Goal: Transaction & Acquisition: Purchase product/service

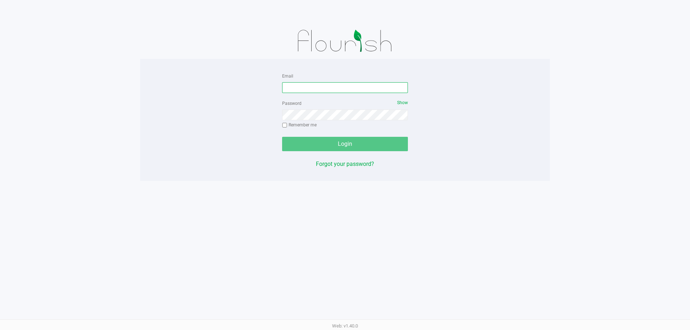
click at [290, 89] on input "Email" at bounding box center [345, 87] width 126 height 11
type input "[EMAIL_ADDRESS][DOMAIN_NAME]"
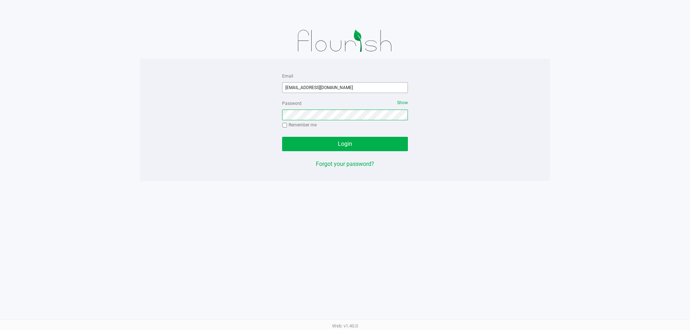
click at [282, 137] on button "Login" at bounding box center [345, 144] width 126 height 14
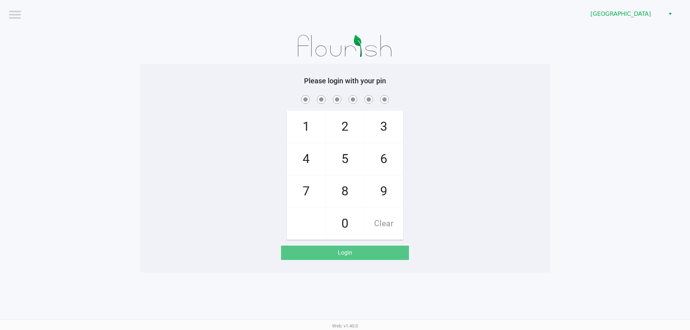
click at [569, 247] on app-pos-login-wrapper "Logout [GEOGRAPHIC_DATA] Please login with your pin 1 4 7 2 5 8 0 3 6 9 Clear L…" at bounding box center [345, 136] width 690 height 273
checkbox input "true"
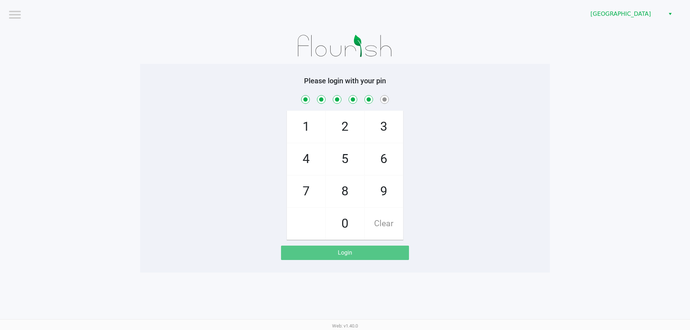
checkbox input "true"
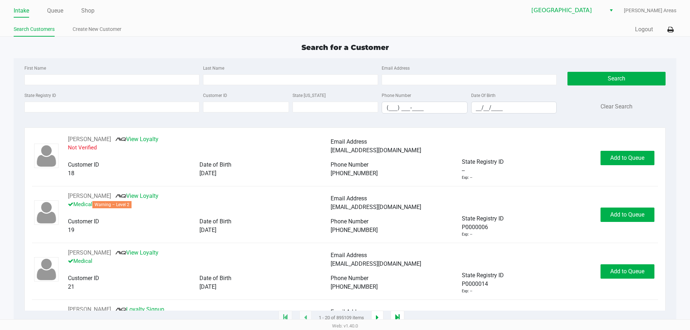
click at [55, 11] on link "Queue" at bounding box center [55, 11] width 16 height 10
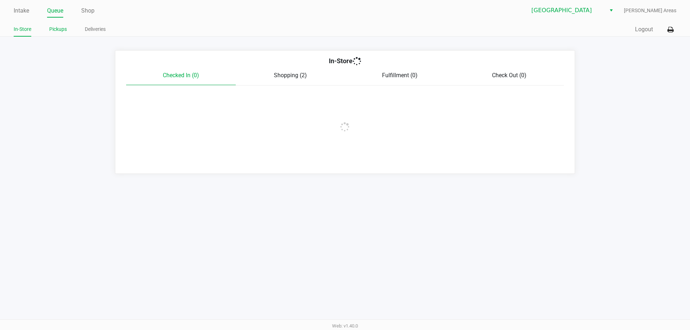
click at [57, 33] on link "Pickups" at bounding box center [58, 29] width 18 height 9
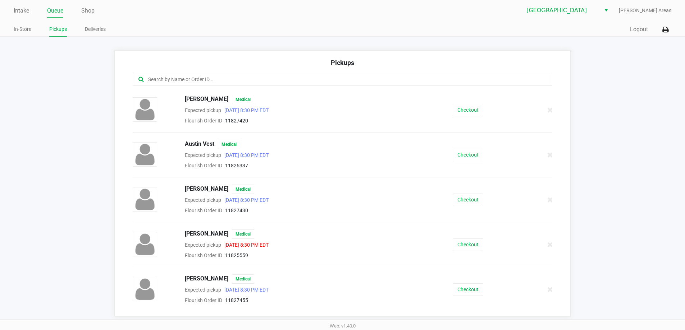
click at [269, 82] on input "text" at bounding box center [330, 79] width 367 height 8
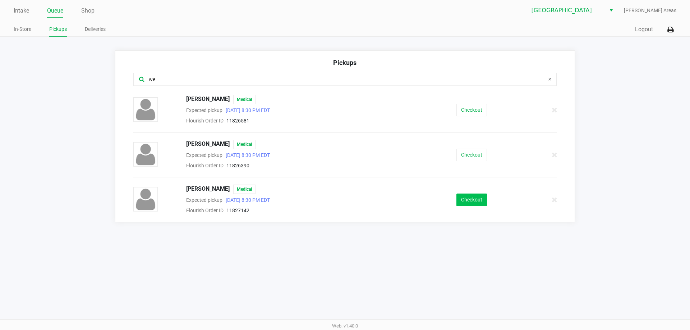
type input "we"
click at [474, 202] on button "Checkout" at bounding box center [472, 200] width 31 height 13
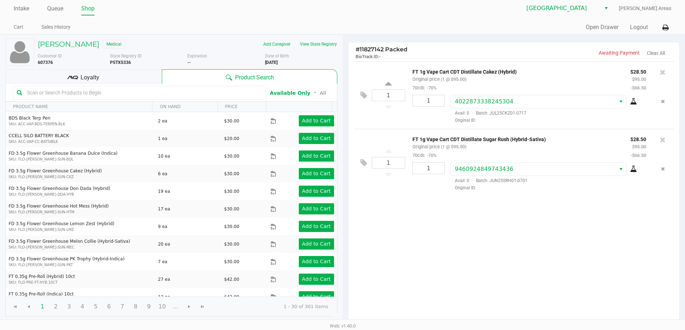
scroll to position [74, 0]
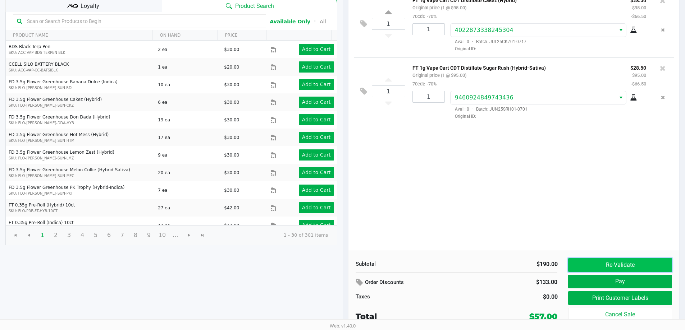
click at [623, 267] on button "Re-Validate" at bounding box center [620, 265] width 104 height 14
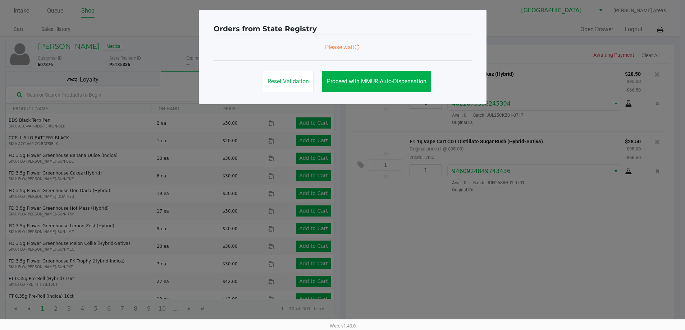
scroll to position [0, 0]
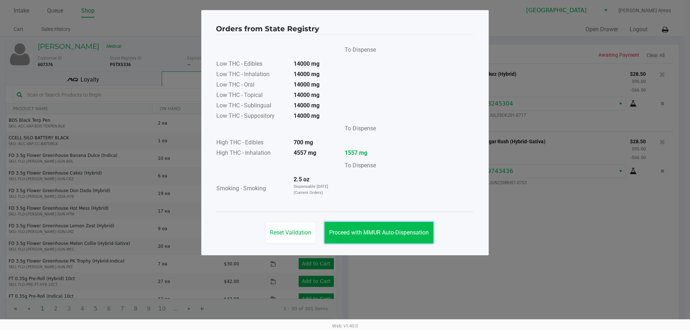
click at [371, 229] on button "Proceed with MMUR Auto-Dispensation" at bounding box center [379, 233] width 109 height 22
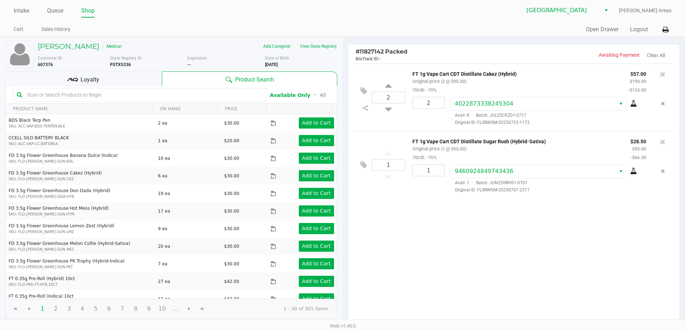
click at [118, 79] on div "Loyalty" at bounding box center [83, 79] width 156 height 14
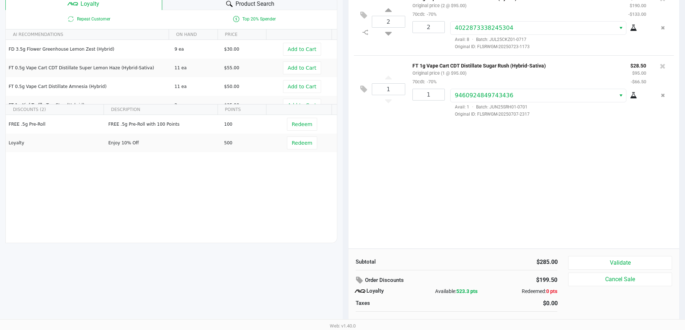
scroll to position [82, 0]
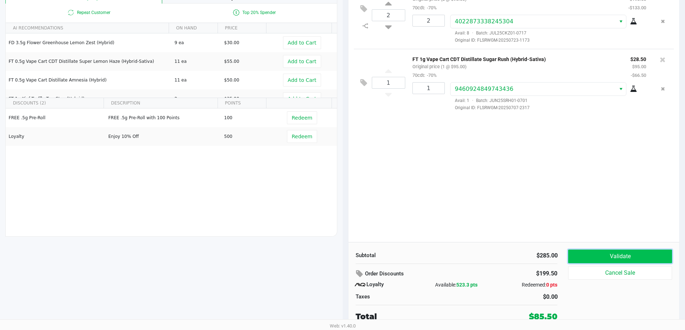
click at [592, 255] on button "Validate" at bounding box center [620, 257] width 104 height 14
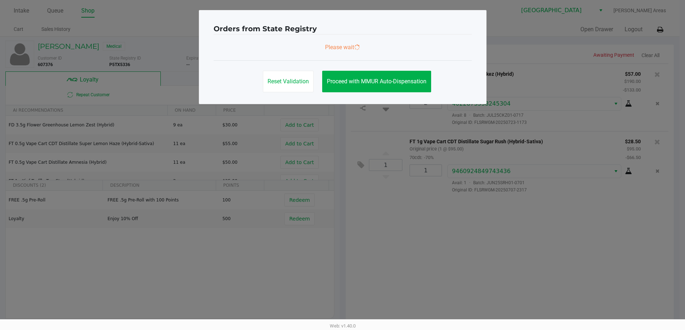
scroll to position [0, 0]
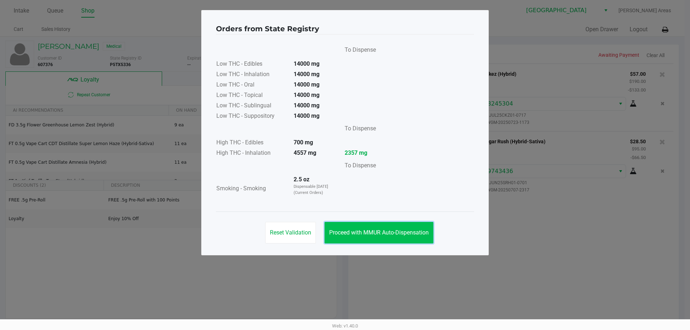
click at [402, 240] on button "Proceed with MMUR Auto-Dispensation" at bounding box center [379, 233] width 109 height 22
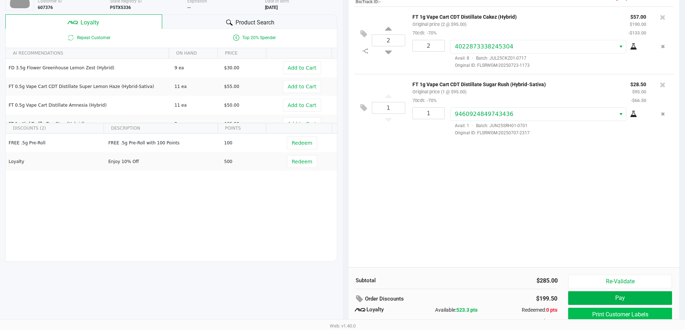
scroll to position [82, 0]
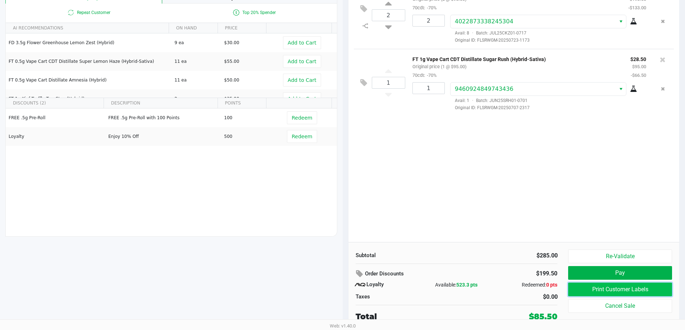
click at [595, 286] on button "Print Customer Labels" at bounding box center [620, 290] width 104 height 14
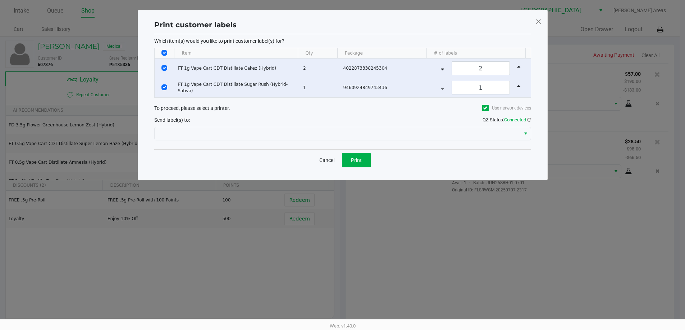
scroll to position [0, 0]
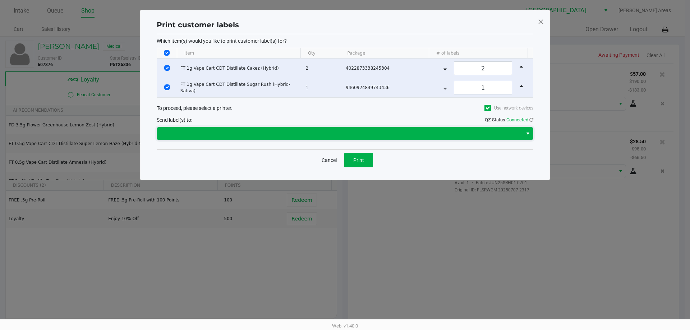
click at [359, 133] on span at bounding box center [339, 133] width 357 height 9
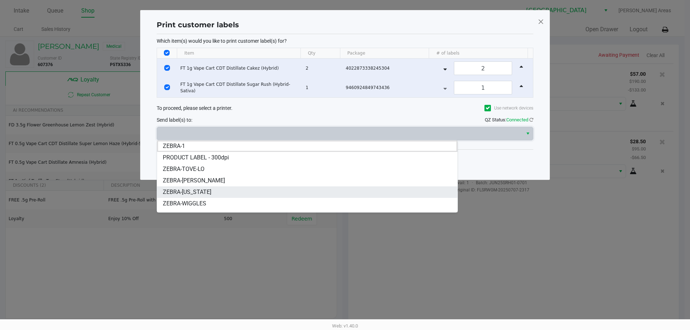
click at [180, 194] on span "ZEBRA-[US_STATE]" at bounding box center [187, 192] width 49 height 9
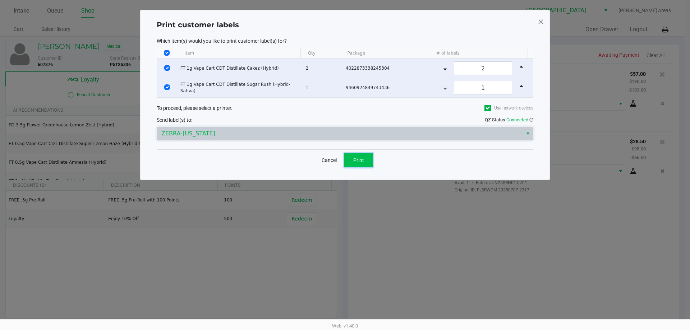
click at [360, 156] on button "Print" at bounding box center [358, 160] width 29 height 14
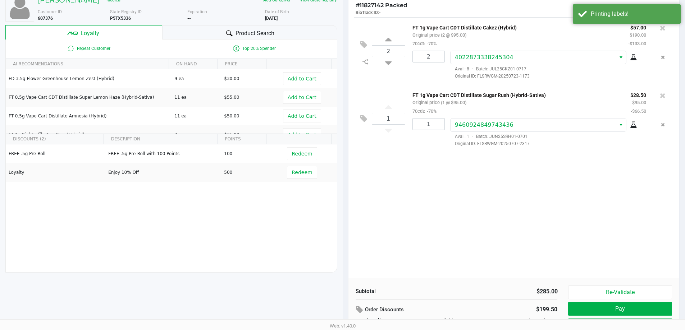
scroll to position [82, 0]
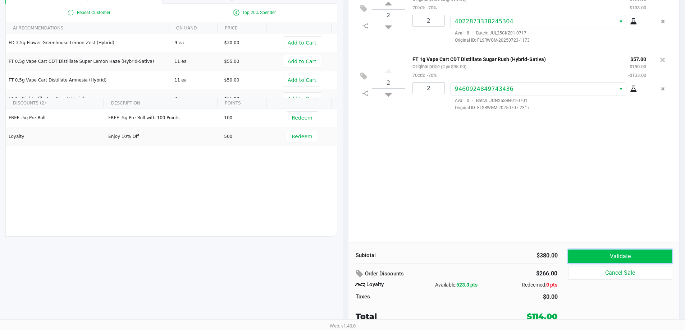
click at [637, 262] on button "Validate" at bounding box center [620, 257] width 104 height 14
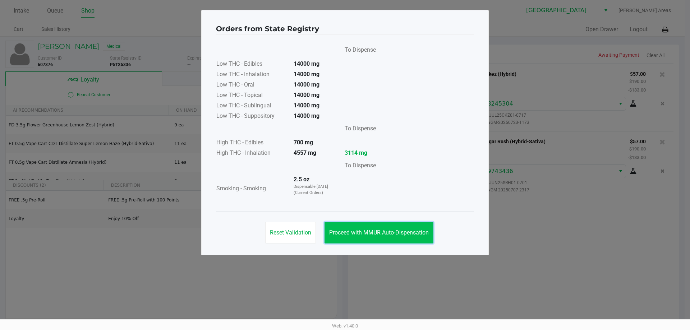
click at [400, 240] on button "Proceed with MMUR Auto-Dispensation" at bounding box center [379, 233] width 109 height 22
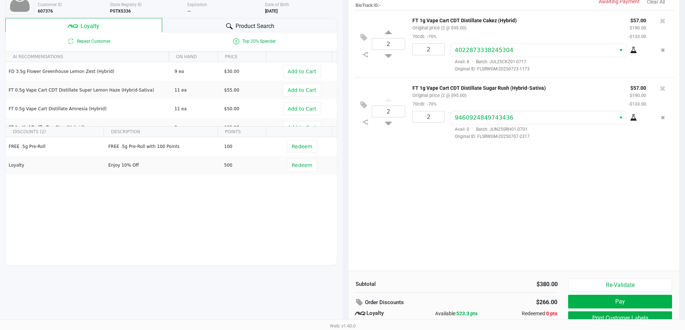
scroll to position [82, 0]
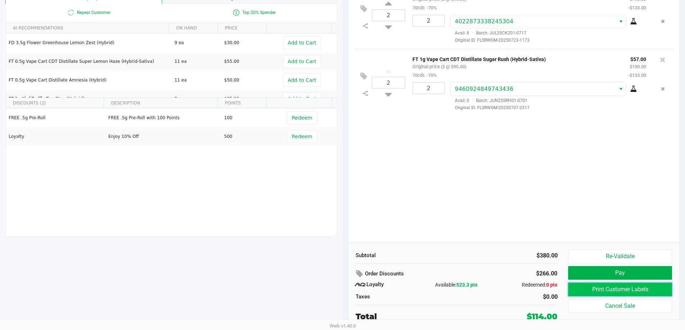
click at [598, 287] on button "Print Customer Labels" at bounding box center [620, 290] width 104 height 14
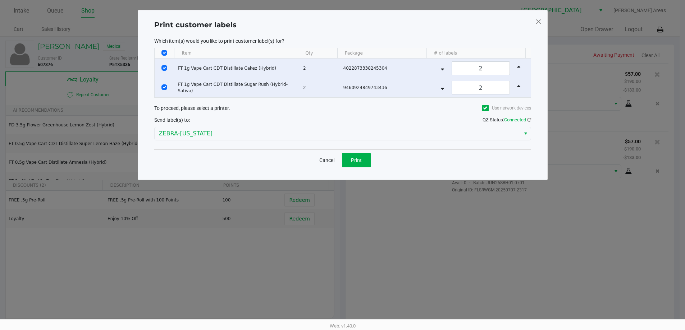
scroll to position [0, 0]
click at [168, 67] on input "Select Row" at bounding box center [167, 68] width 6 height 6
checkbox input "false"
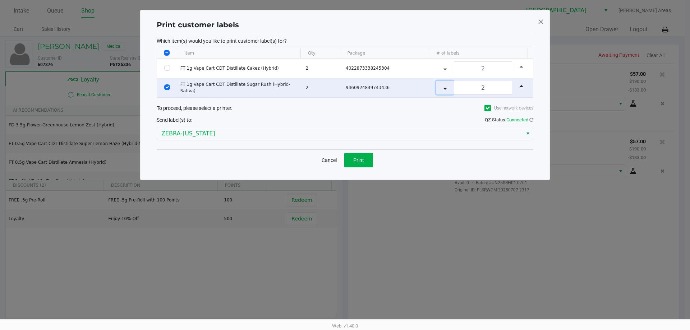
click at [444, 89] on icon "Data table" at bounding box center [445, 87] width 3 height 6
type input "1"
click at [351, 161] on button "Print" at bounding box center [358, 160] width 29 height 14
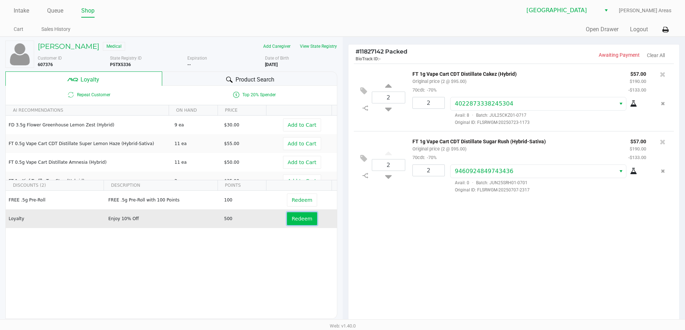
click at [292, 221] on span "Redeem" at bounding box center [302, 219] width 20 height 6
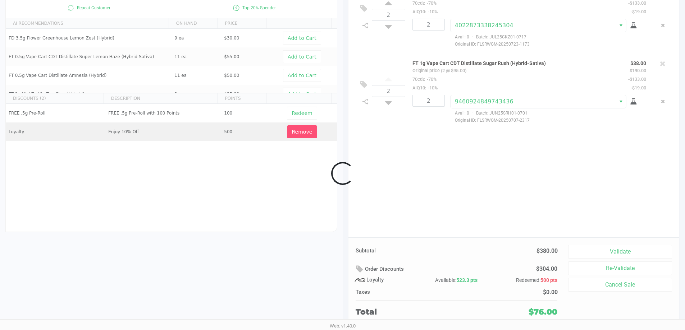
scroll to position [82, 0]
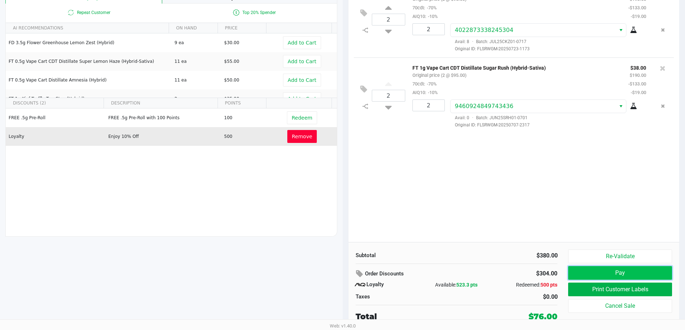
click at [585, 271] on button "Pay" at bounding box center [620, 273] width 104 height 14
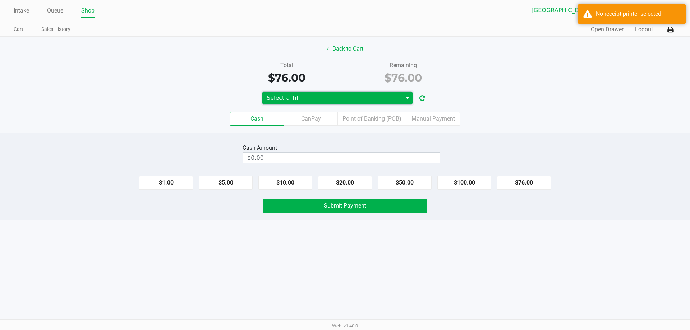
click at [355, 101] on span "Select a Till" at bounding box center [332, 98] width 131 height 9
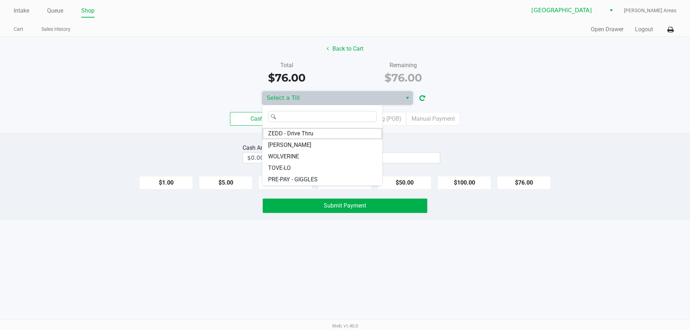
click at [420, 136] on div "Cash Amount $0.00 $1.00 $5.00 $10.00 $20.00 $50.00 $100.00 $76.00 Submit Payment" at bounding box center [345, 176] width 690 height 87
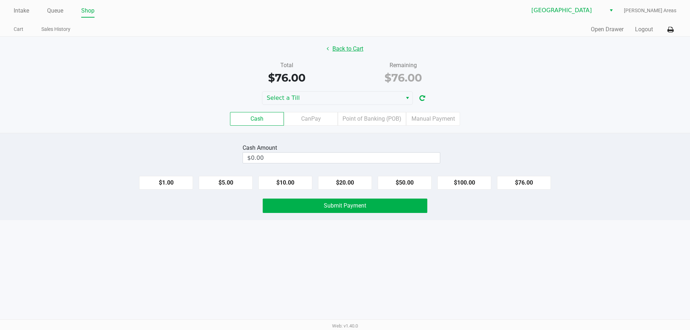
click at [348, 45] on button "Back to Cart" at bounding box center [345, 49] width 46 height 14
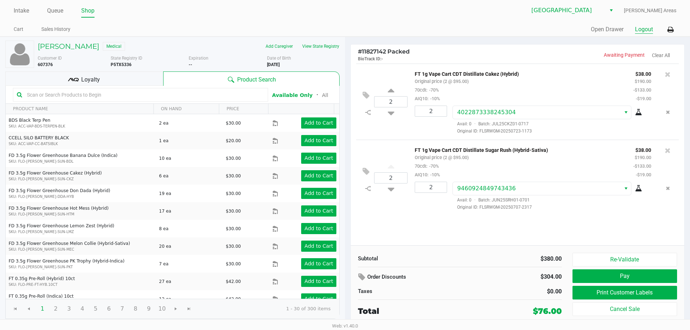
click at [646, 33] on button "Logout" at bounding box center [644, 29] width 18 height 9
